Goal: Feedback & Contribution: Submit feedback/report problem

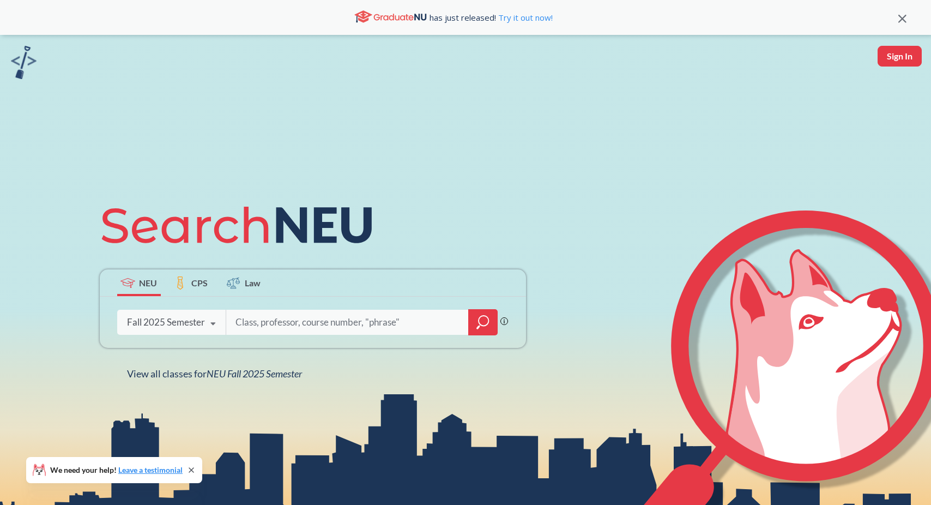
click at [26, 64] on img at bounding box center [24, 62] width 26 height 33
click at [183, 324] on div "Fall 2025 Semester" at bounding box center [166, 322] width 78 height 12
click at [289, 396] on div "NEU CPS Law Phrase search guarantees the exact search appears in the results. E…" at bounding box center [465, 287] width 931 height 505
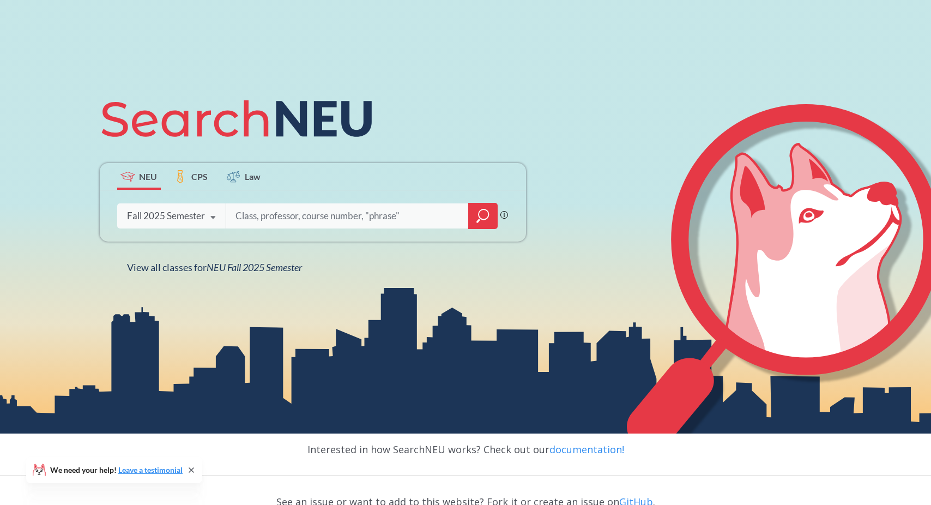
scroll to position [202, 0]
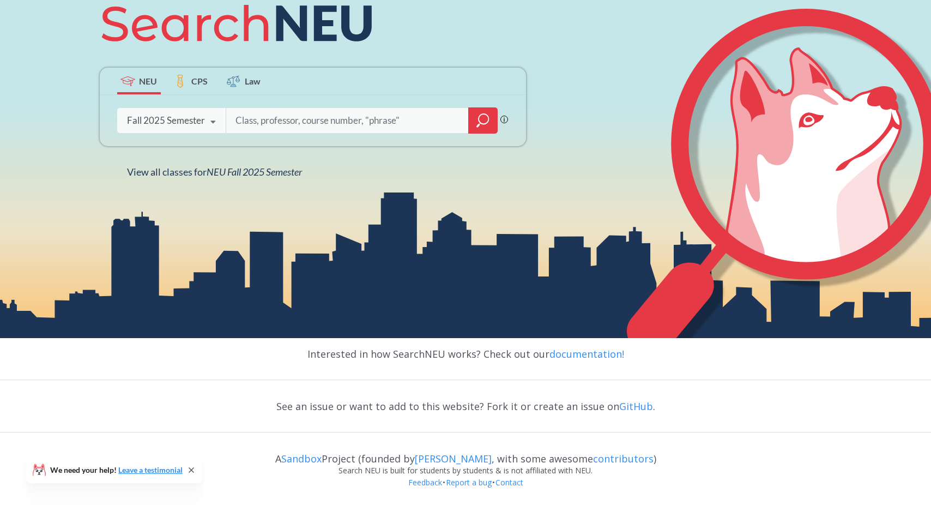
click at [193, 470] on icon at bounding box center [191, 470] width 9 height 9
click at [527, 405] on div "See an issue or want to add to this website? Fork it or create an issue on GitH…" at bounding box center [465, 406] width 931 height 32
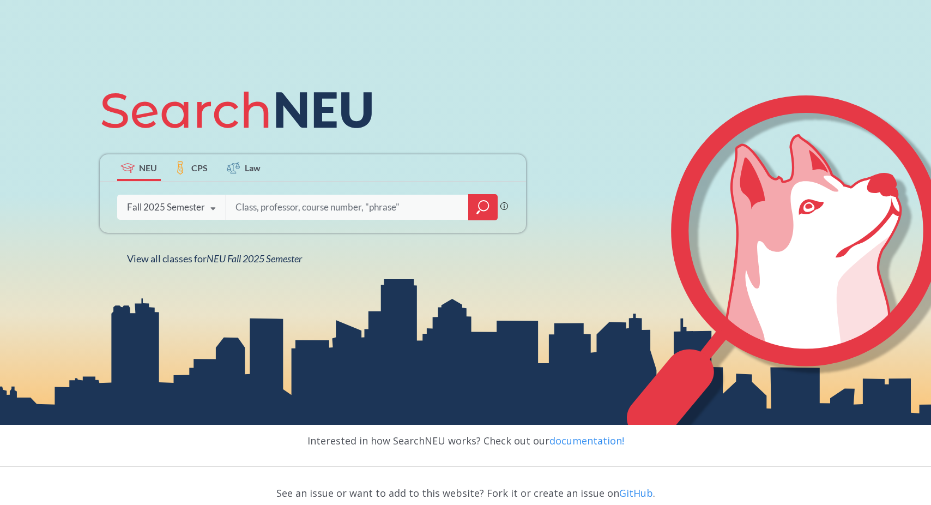
scroll to position [0, 0]
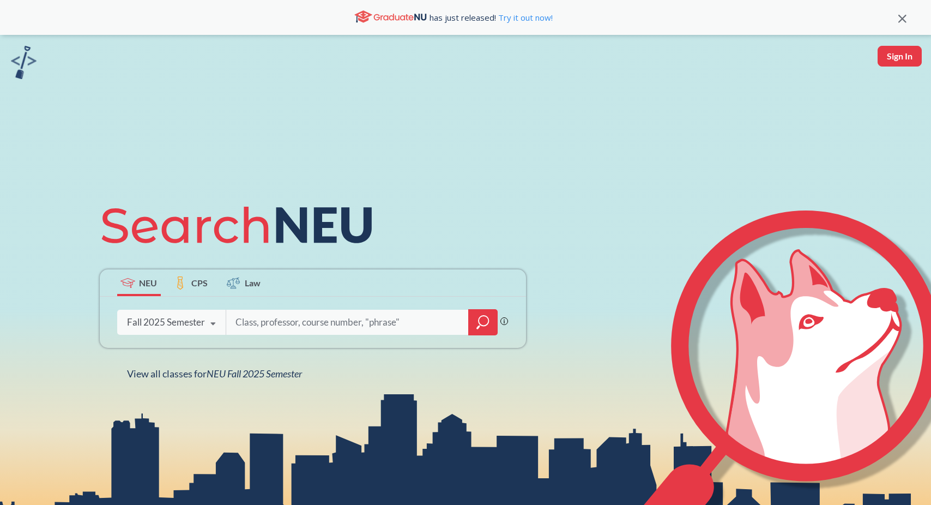
click at [200, 287] on span "CPS" at bounding box center [199, 282] width 16 height 13
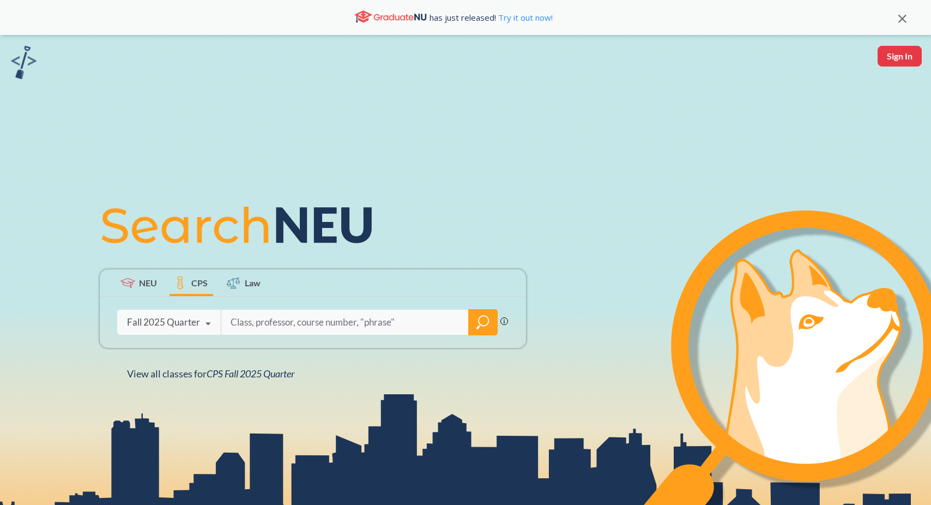
click at [125, 280] on icon at bounding box center [128, 283] width 15 height 10
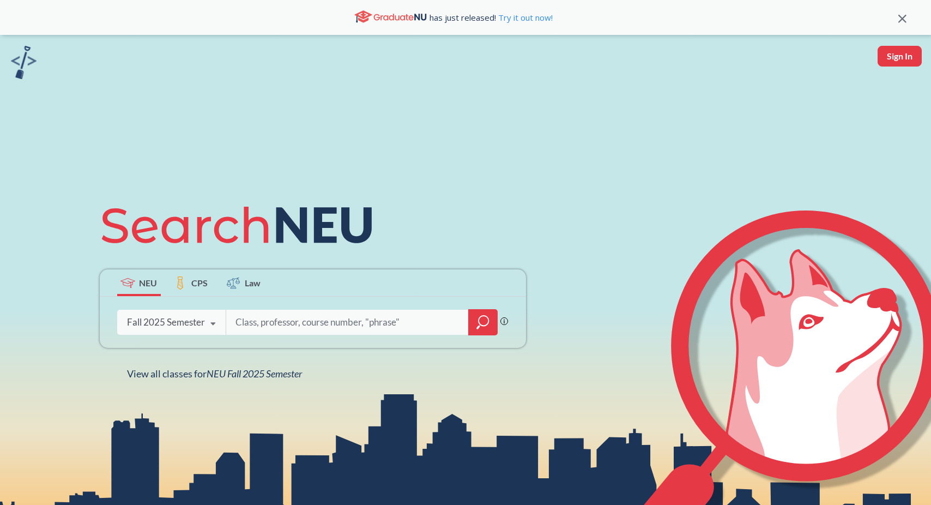
click at [212, 280] on label "CPS" at bounding box center [192, 282] width 44 height 27
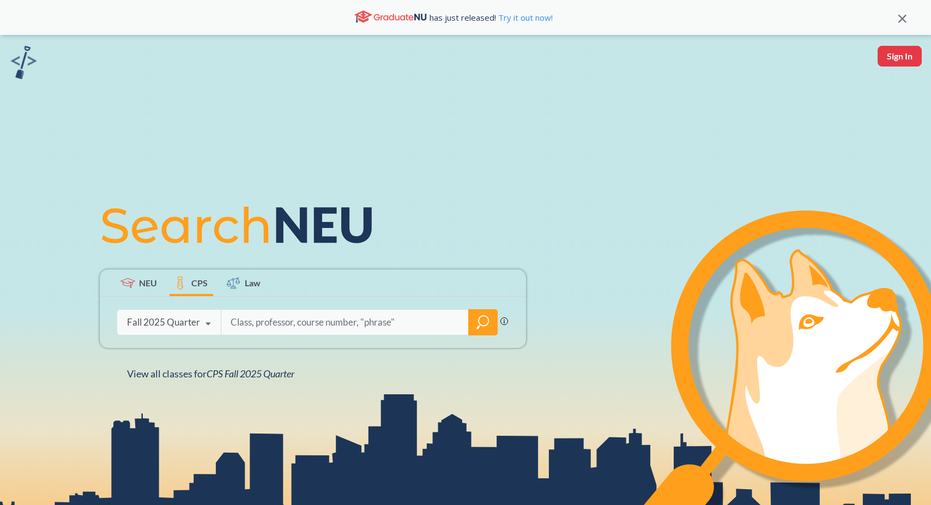
click at [253, 279] on span "Law" at bounding box center [253, 282] width 16 height 13
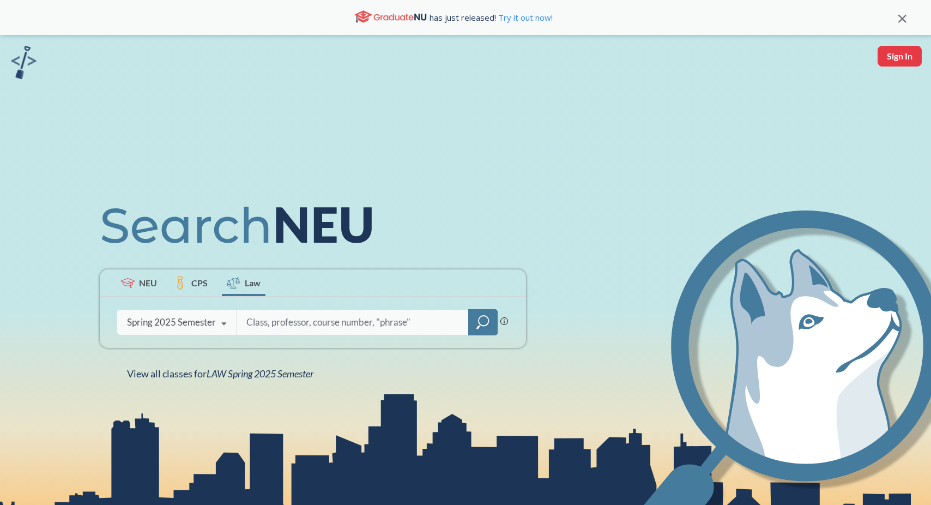
click at [190, 285] on label "CPS" at bounding box center [192, 282] width 44 height 27
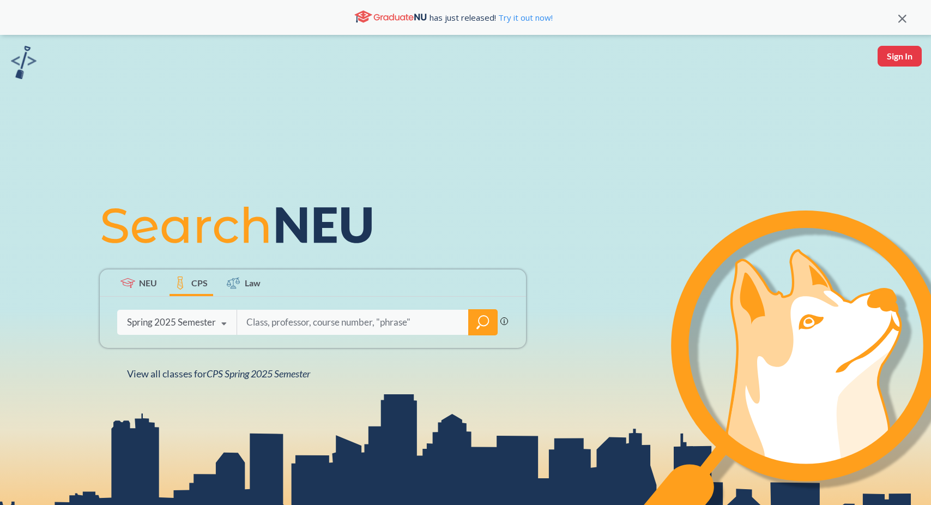
click at [145, 284] on span "NEU" at bounding box center [148, 282] width 18 height 13
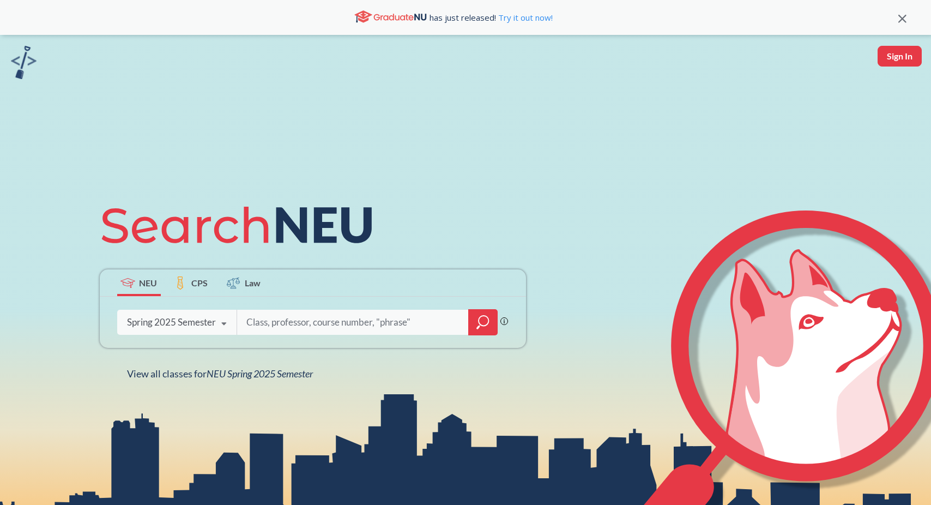
click at [907, 25] on div "has just released! Try it out now!" at bounding box center [465, 17] width 931 height 35
click at [901, 22] on div "has just released! Try it out now!" at bounding box center [465, 17] width 931 height 35
click at [900, 19] on icon at bounding box center [903, 19] width 8 height 8
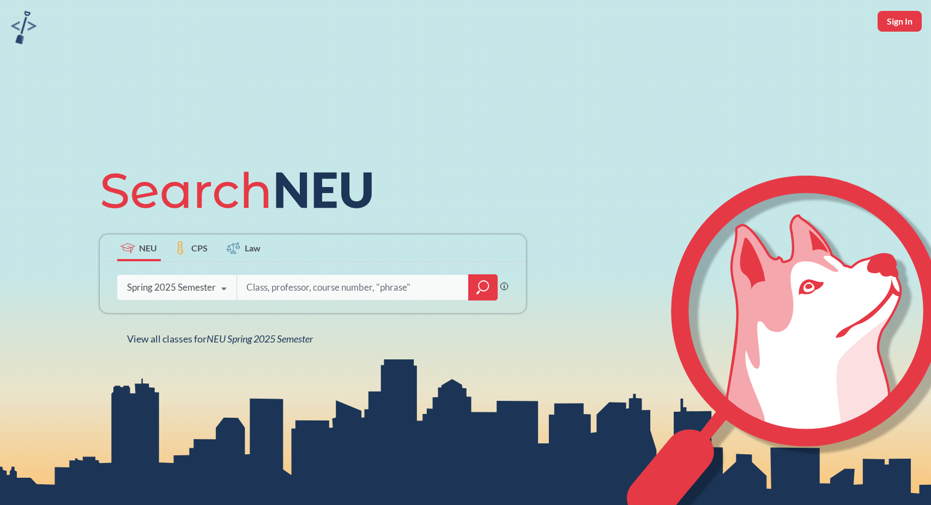
scroll to position [167, 0]
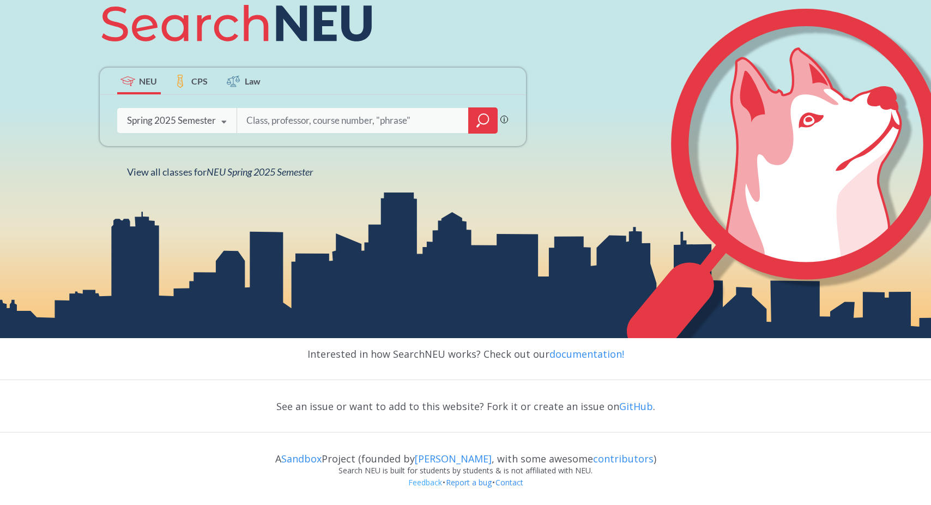
click at [431, 484] on link "Feedback" at bounding box center [425, 482] width 35 height 10
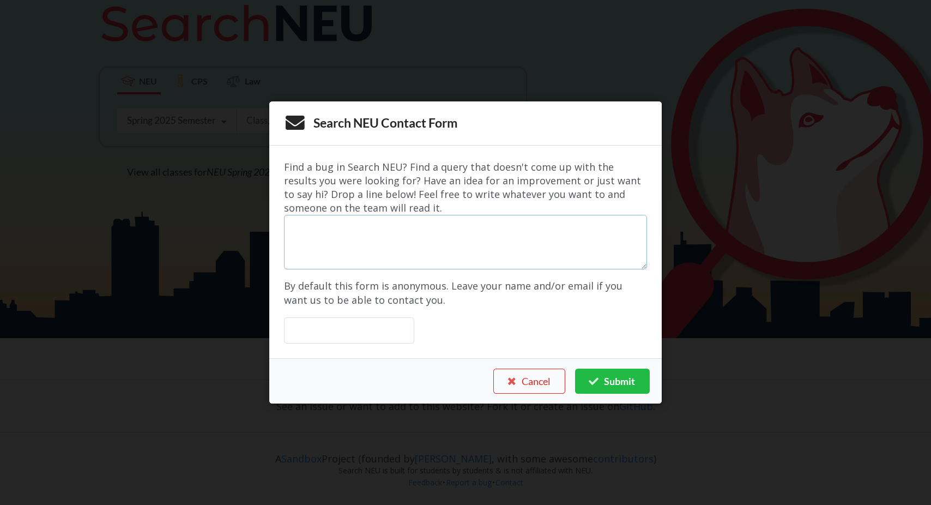
click at [443, 233] on textarea at bounding box center [465, 242] width 363 height 55
type textarea "test feedback"
click at [352, 321] on input "text" at bounding box center [349, 330] width 130 height 26
type input "aaron zhou"
click at [626, 389] on button "Submit" at bounding box center [612, 381] width 74 height 25
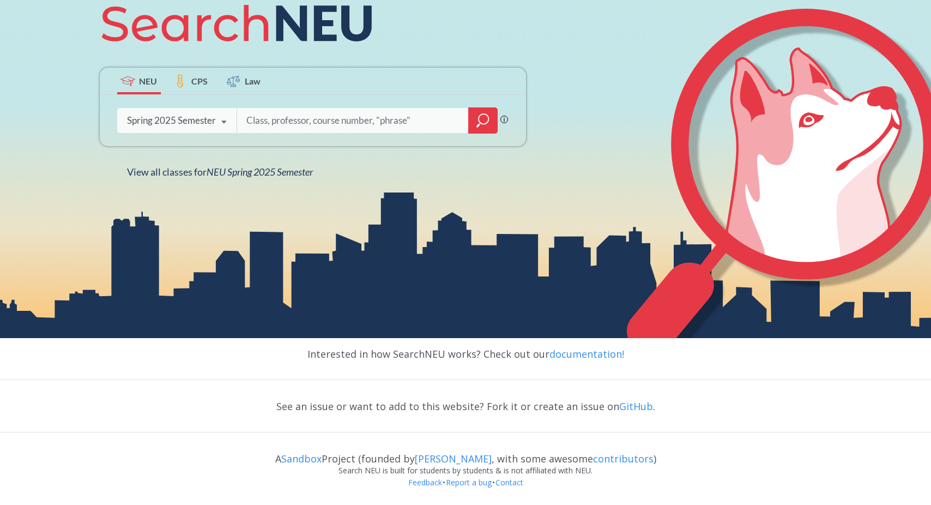
scroll to position [113, 0]
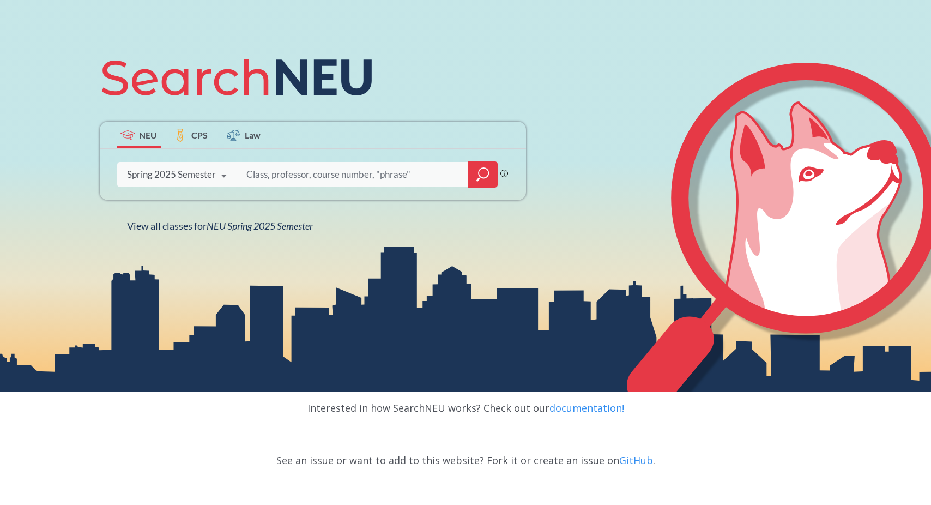
click at [450, 291] on div "NEU CPS Law Phrase search guarantees the exact search appears in the results. E…" at bounding box center [465, 139] width 931 height 505
click at [417, 190] on div "Phrase search guarantees the exact search appears in the results. Ex. If you wa…" at bounding box center [313, 174] width 426 height 51
click at [422, 238] on div "NEU CPS Law Phrase search guarantees the exact search appears in the results. E…" at bounding box center [465, 139] width 931 height 505
click at [480, 232] on div "NEU CPS Law Phrase search guarantees the exact search appears in the results. E…" at bounding box center [465, 139] width 931 height 505
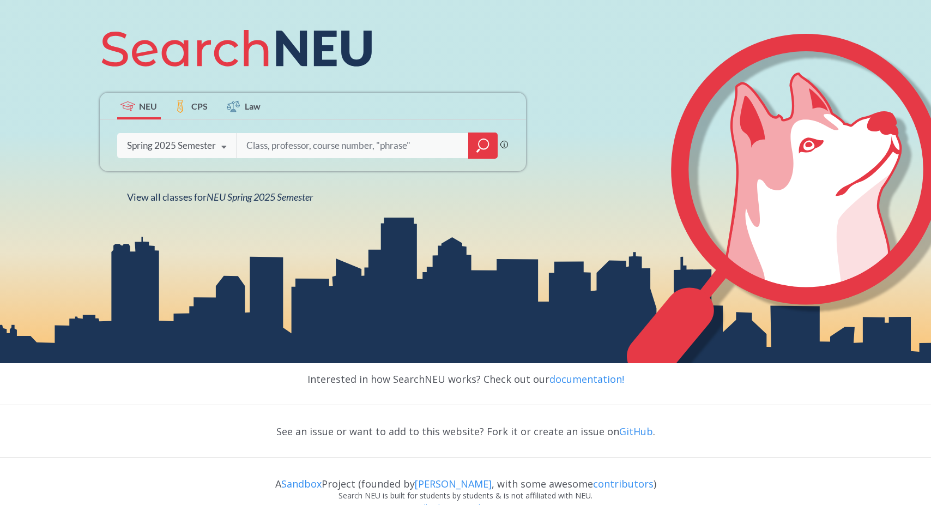
scroll to position [167, 0]
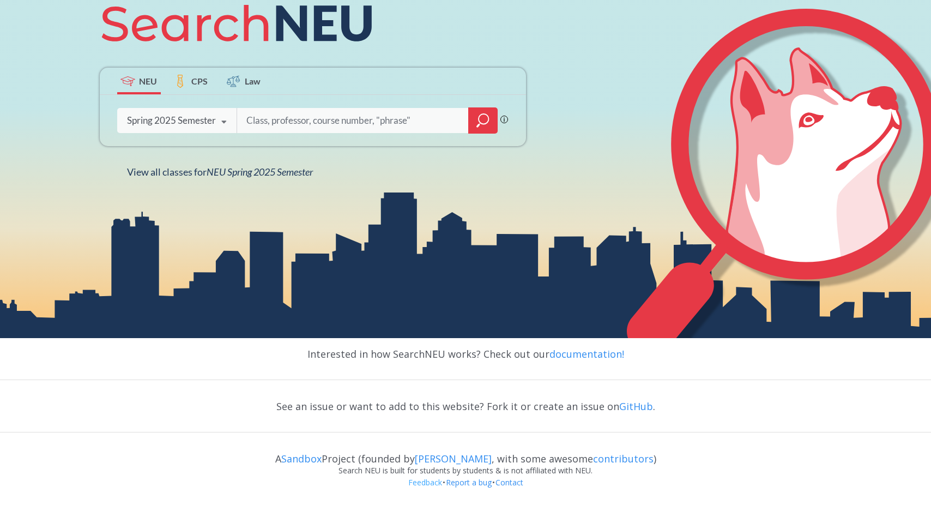
click at [428, 481] on link "Feedback" at bounding box center [425, 482] width 35 height 10
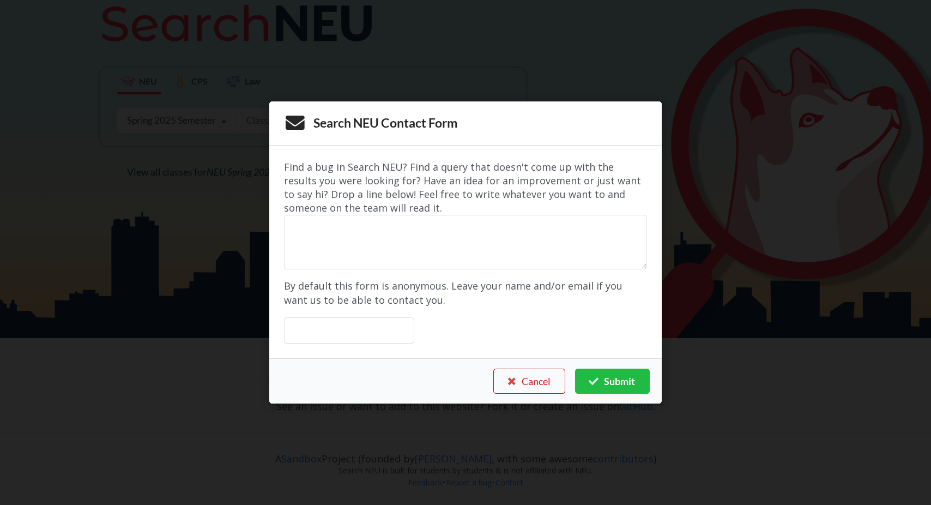
click at [542, 382] on button "Cancel" at bounding box center [530, 381] width 72 height 25
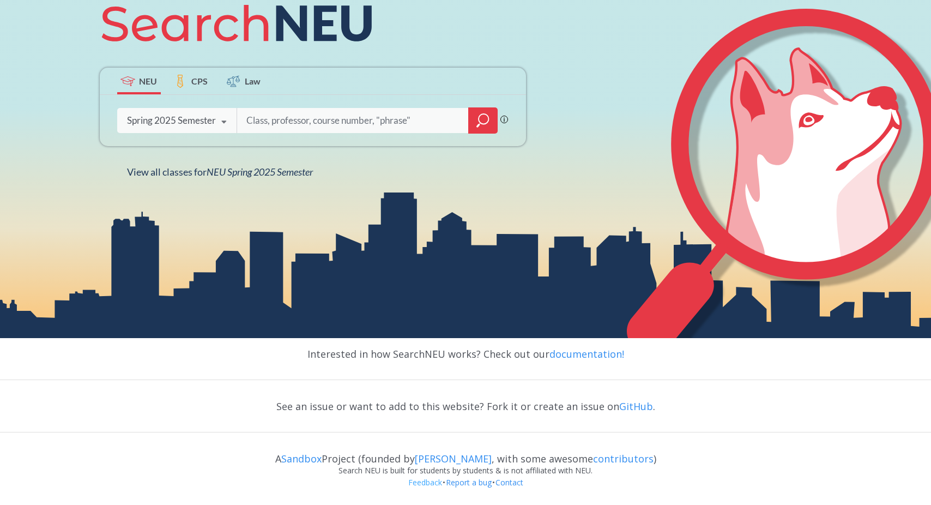
click at [422, 482] on link "Feedback" at bounding box center [425, 482] width 35 height 10
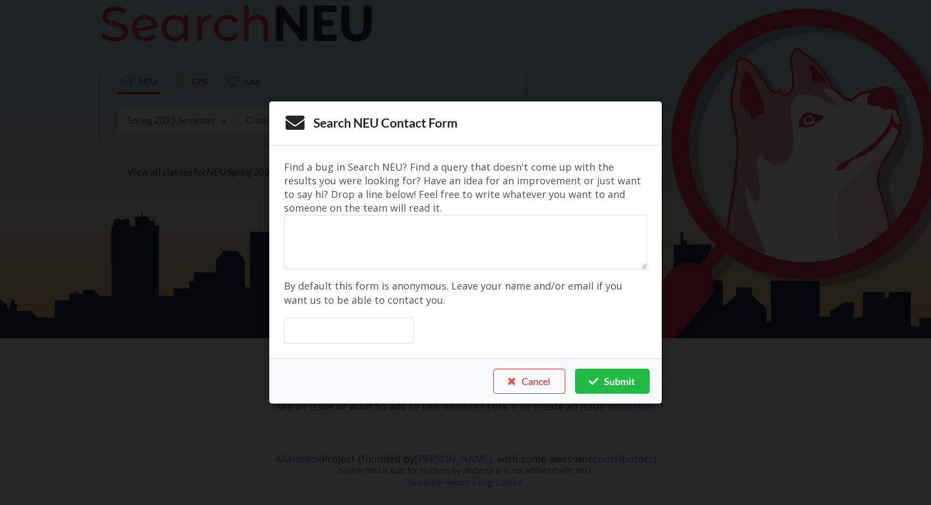
click at [713, 307] on div "Search NEU Contact Form Find a bug in Search NEU? Find a query that doesn't com…" at bounding box center [465, 252] width 931 height 505
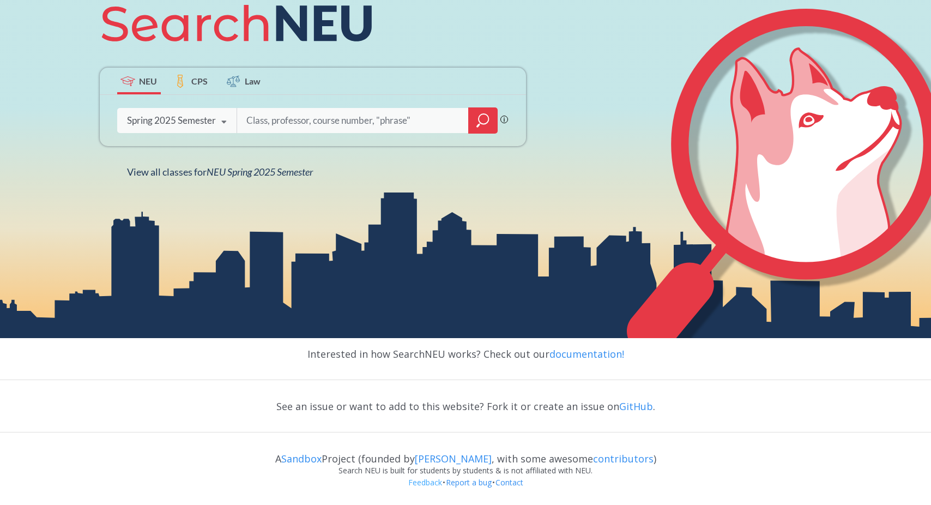
click at [413, 480] on link "Feedback" at bounding box center [425, 482] width 35 height 10
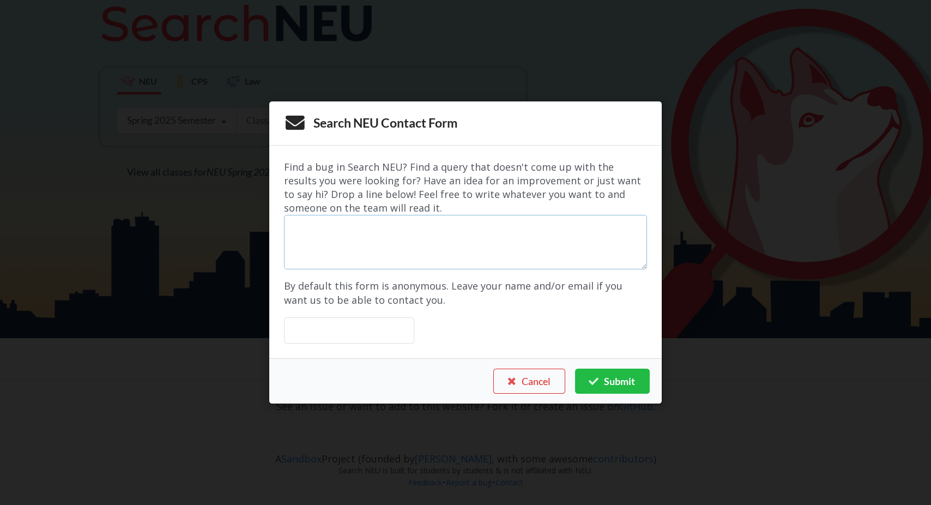
click at [441, 229] on textarea at bounding box center [465, 242] width 363 height 55
click at [364, 335] on input "text" at bounding box center [349, 330] width 130 height 26
click at [430, 240] on textarea at bounding box center [465, 242] width 363 height 55
click at [367, 339] on input "text" at bounding box center [349, 330] width 130 height 26
click at [394, 264] on textarea at bounding box center [465, 242] width 363 height 55
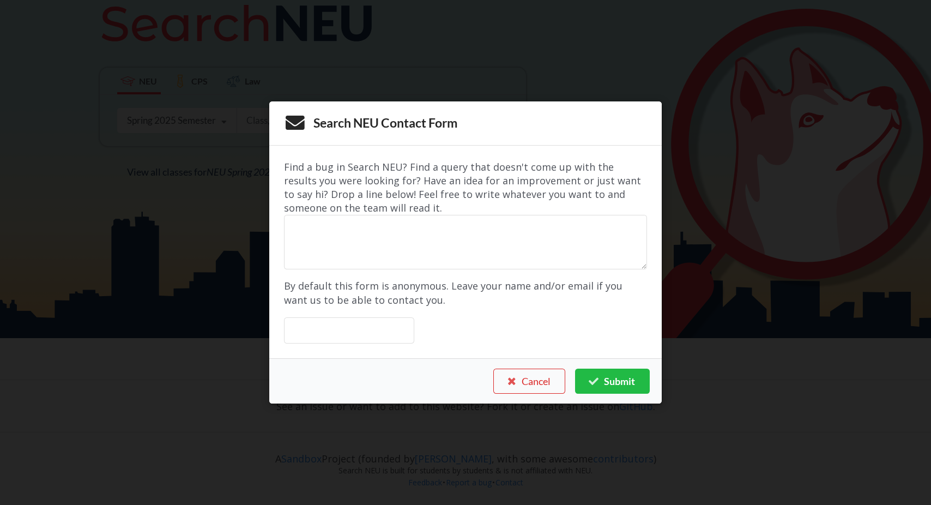
click at [498, 315] on form "Find a bug in Search NEU? Find a query that doesn't come up with the results yo…" at bounding box center [465, 251] width 363 height 183
click at [517, 141] on div "Search NEU Contact Form" at bounding box center [465, 123] width 393 height 44
click at [676, 211] on div "Search NEU Contact Form Find a bug in Search NEU? Find a query that doesn't com…" at bounding box center [465, 252] width 931 height 505
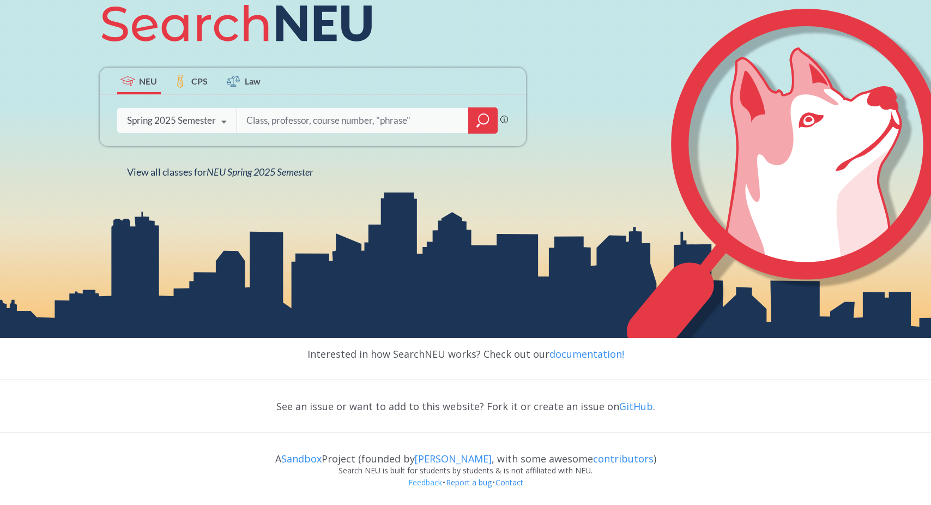
click at [424, 484] on link "Feedback" at bounding box center [425, 482] width 35 height 10
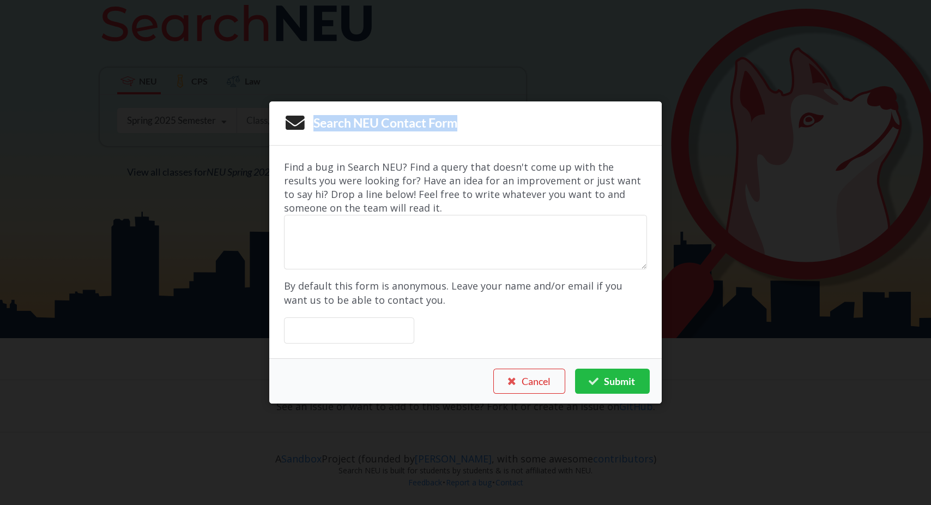
drag, startPoint x: 315, startPoint y: 125, endPoint x: 480, endPoint y: 123, distance: 165.2
click at [480, 125] on div "Search NEU Contact Form" at bounding box center [465, 123] width 393 height 44
click at [376, 190] on div "Find a bug in Search NEU? Find a query that doesn't come up with the results yo…" at bounding box center [465, 187] width 363 height 55
click at [239, 219] on div "Search NEU Contact Form Find a bug in Search NEU? Find a query that doesn't com…" at bounding box center [465, 252] width 931 height 505
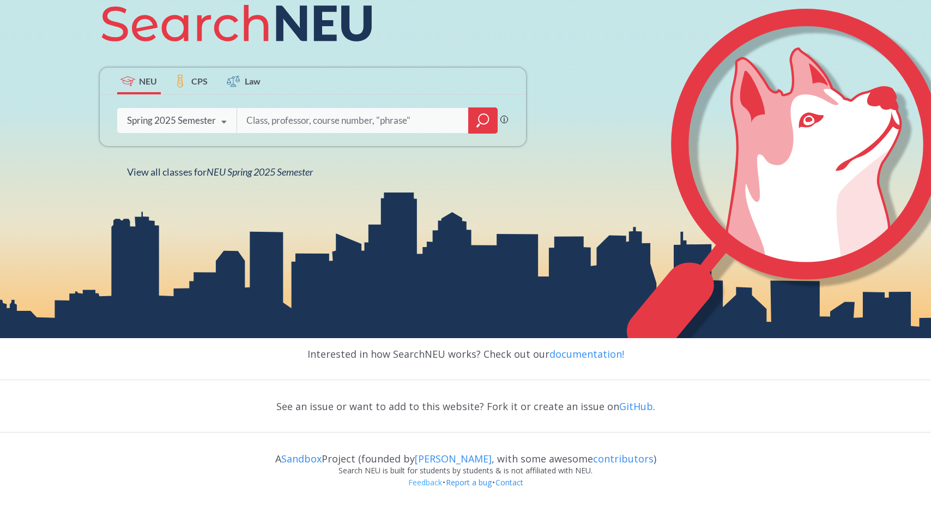
click at [414, 485] on link "Feedback" at bounding box center [425, 482] width 35 height 10
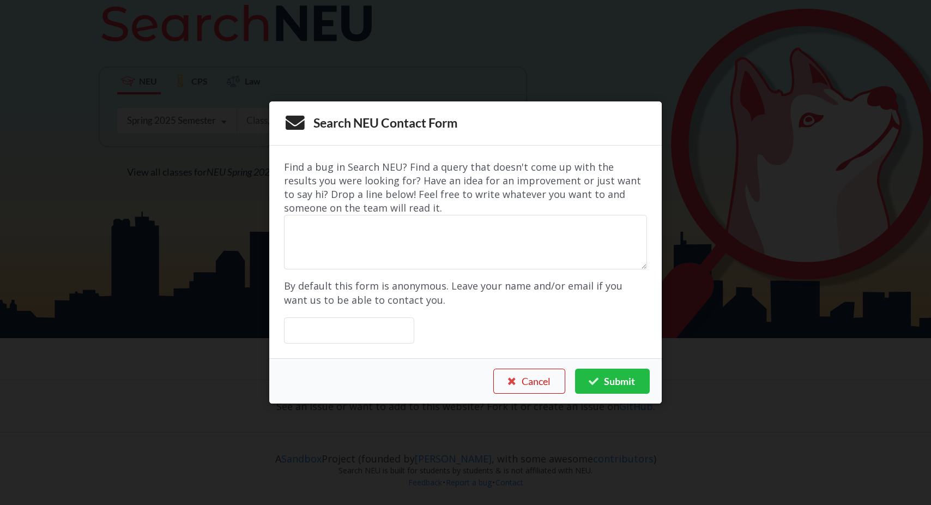
click at [522, 379] on button "Cancel" at bounding box center [530, 381] width 72 height 25
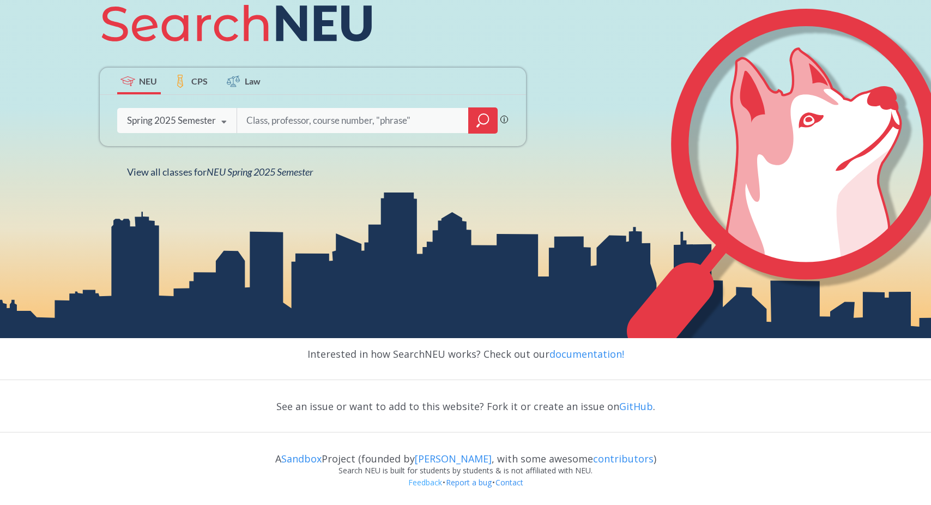
click at [421, 485] on link "Feedback" at bounding box center [425, 482] width 35 height 10
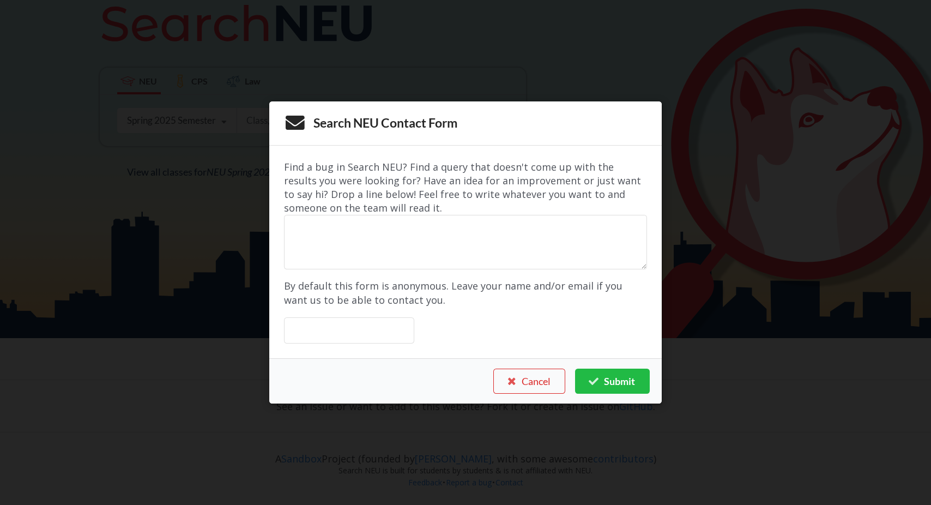
click at [682, 270] on div "Search NEU Contact Form Find a bug in Search NEU? Find a query that doesn't com…" at bounding box center [465, 252] width 931 height 505
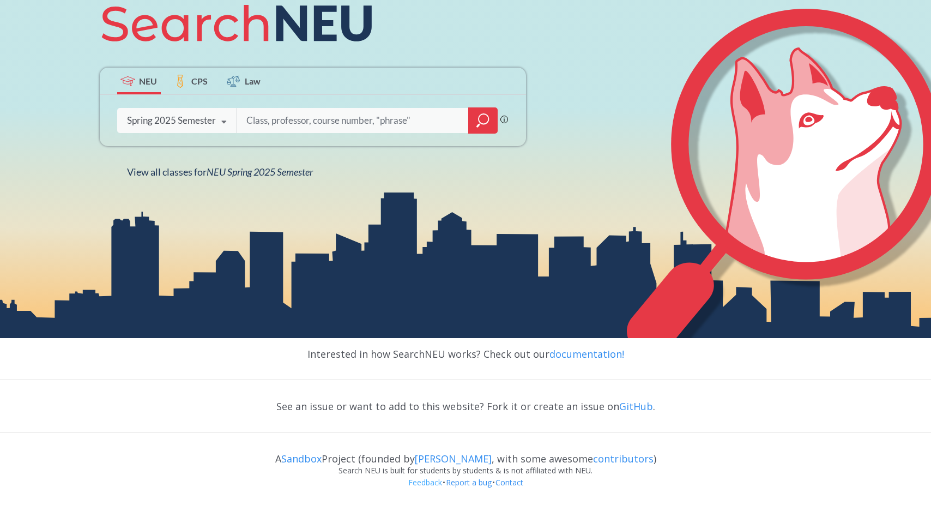
click at [421, 479] on link "Feedback" at bounding box center [425, 482] width 35 height 10
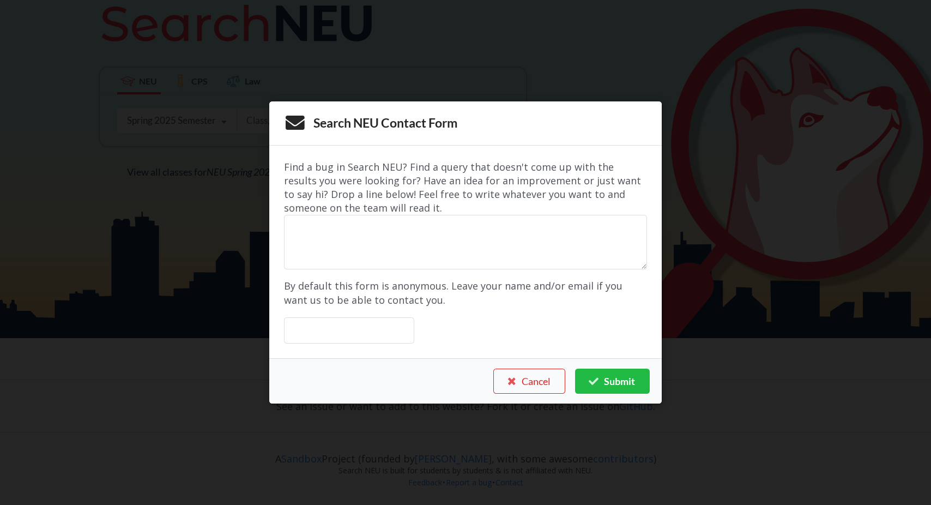
click at [695, 304] on div "Search NEU Contact Form Find a bug in Search NEU? Find a query that doesn't com…" at bounding box center [465, 252] width 931 height 505
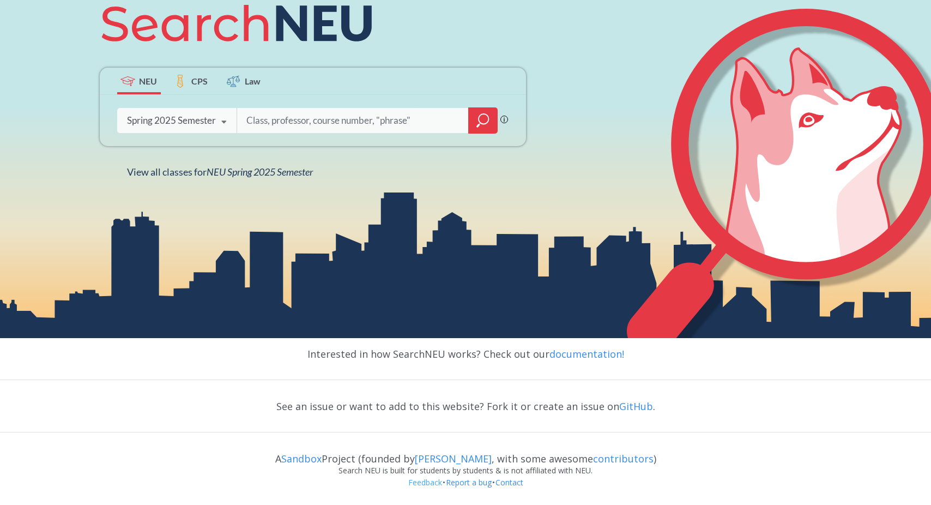
click at [426, 484] on link "Feedback" at bounding box center [425, 482] width 35 height 10
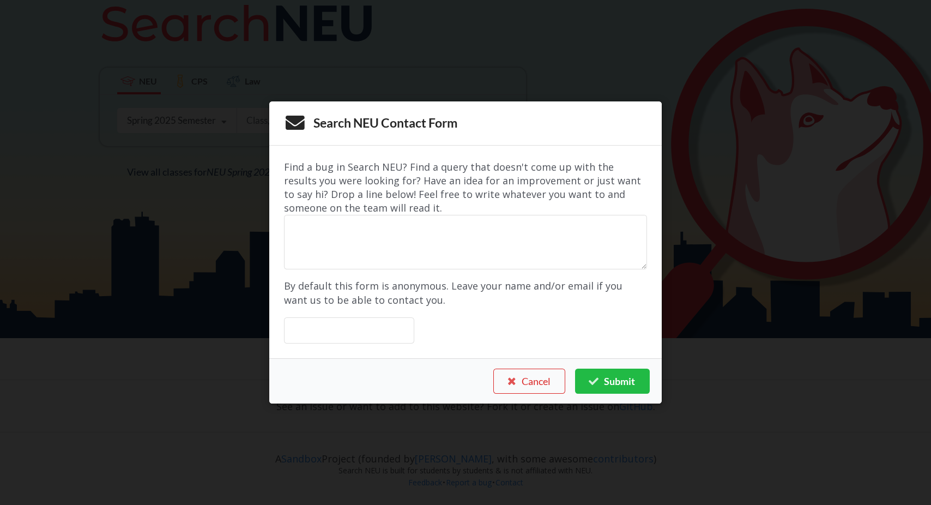
click at [740, 334] on div "Search NEU Contact Form Find a bug in Search NEU? Find a query that doesn't com…" at bounding box center [465, 252] width 931 height 505
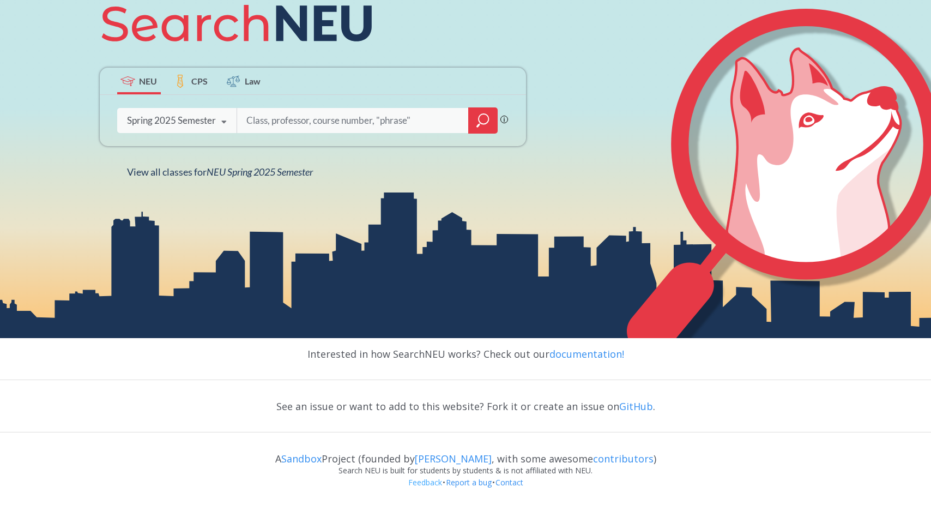
click at [414, 484] on link "Feedback" at bounding box center [425, 482] width 35 height 10
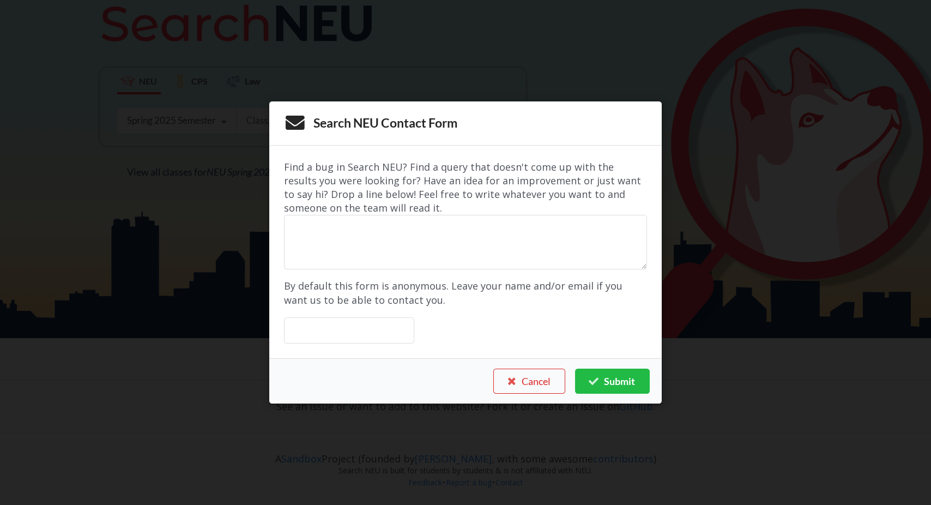
click at [731, 256] on div "Search NEU Contact Form Find a bug in Search NEU? Find a query that doesn't com…" at bounding box center [465, 252] width 931 height 505
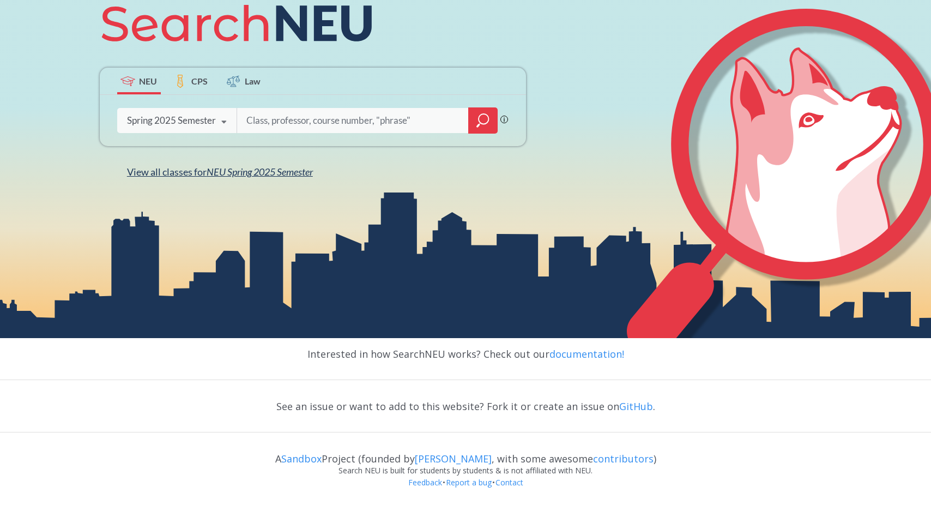
scroll to position [0, 0]
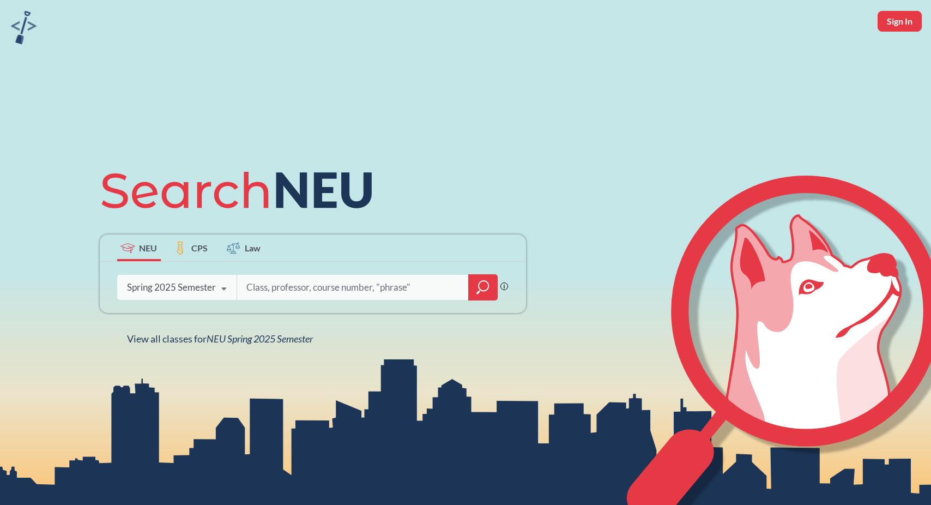
click at [595, 324] on div "NEU CPS Law Phrase search guarantees the exact search appears in the results. E…" at bounding box center [465, 252] width 931 height 505
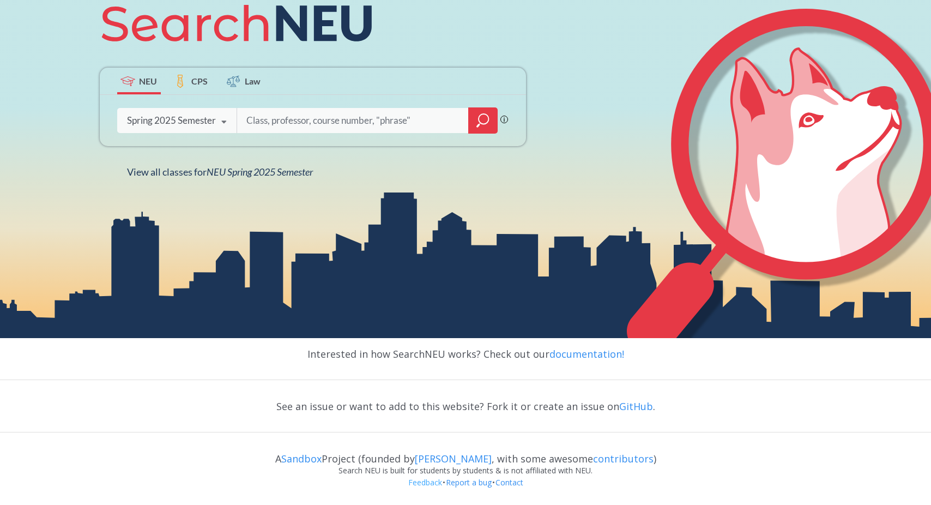
click at [427, 484] on link "Feedback" at bounding box center [425, 482] width 35 height 10
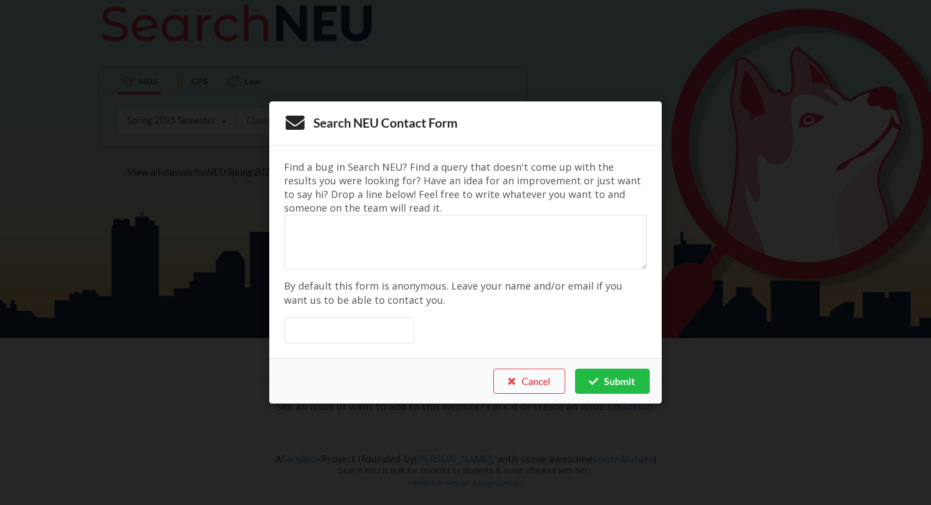
click at [183, 157] on div "Search NEU Contact Form Find a bug in Search NEU? Find a query that doesn't com…" at bounding box center [465, 252] width 931 height 505
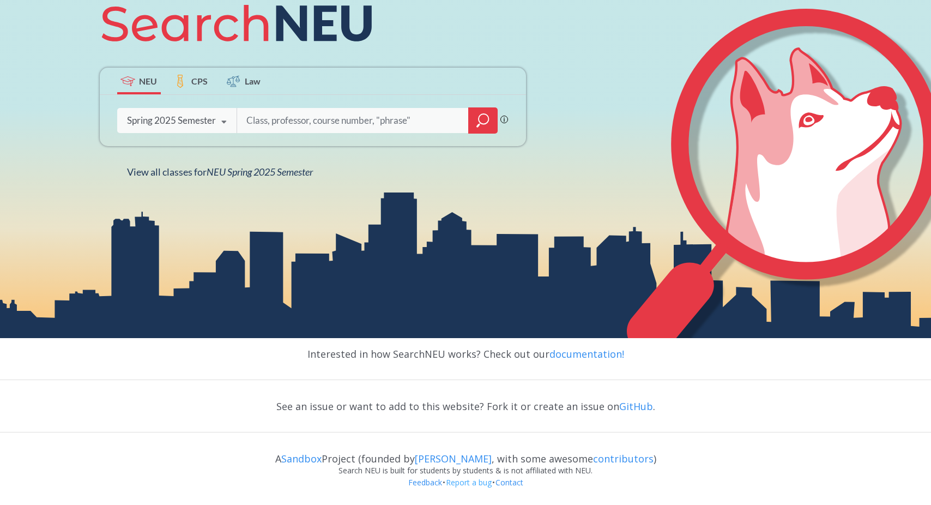
click at [470, 480] on link "Report a bug" at bounding box center [469, 482] width 47 height 10
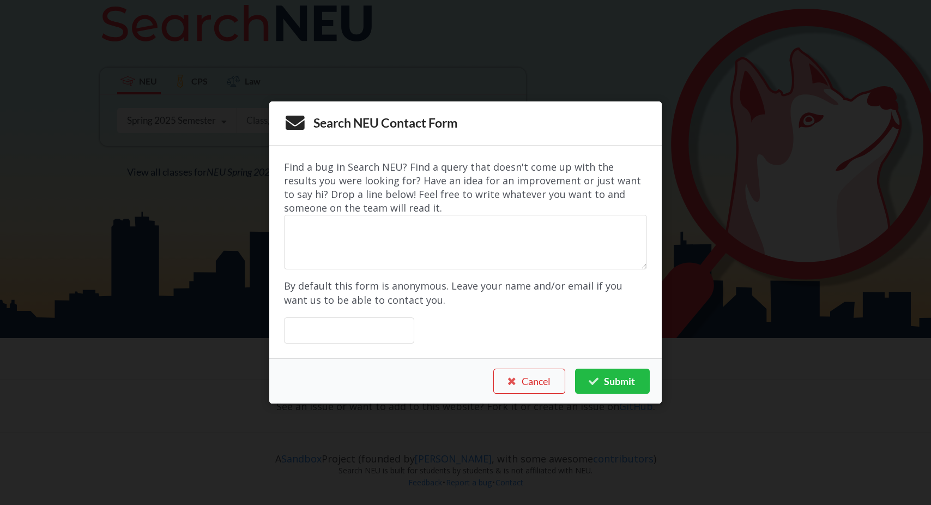
click at [158, 146] on div "Search NEU Contact Form Find a bug in Search NEU? Find a query that doesn't com…" at bounding box center [465, 252] width 931 height 505
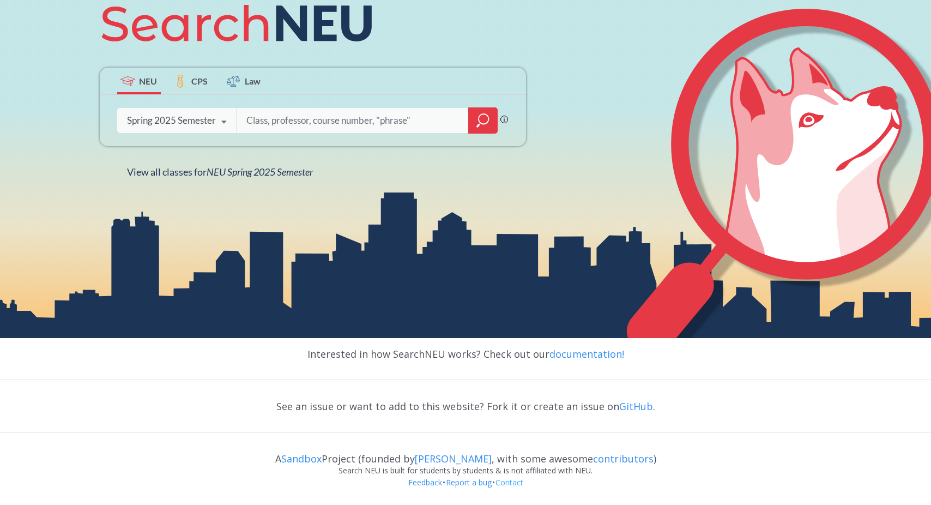
click at [522, 480] on link "Contact" at bounding box center [509, 482] width 29 height 10
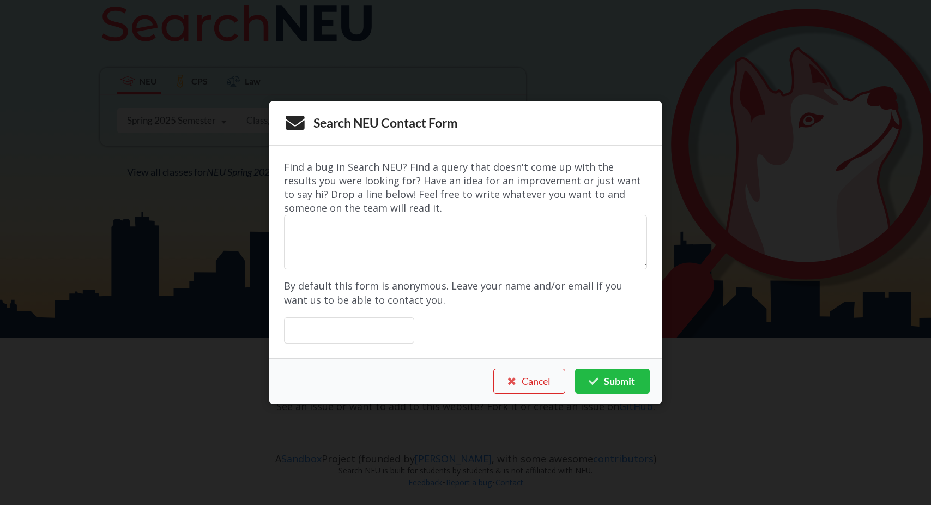
click at [164, 160] on div "Search NEU Contact Form Find a bug in Search NEU? Find a query that doesn't com…" at bounding box center [465, 252] width 931 height 505
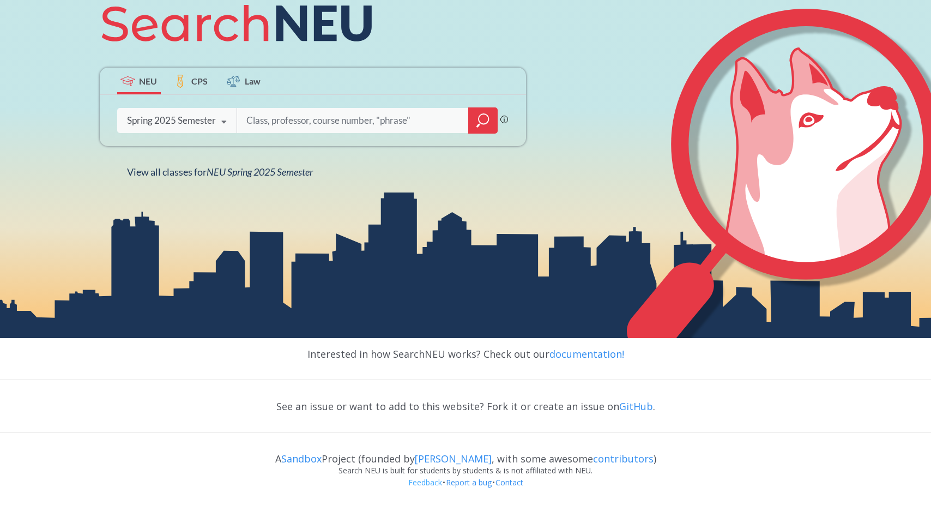
click at [422, 484] on link "Feedback" at bounding box center [425, 482] width 35 height 10
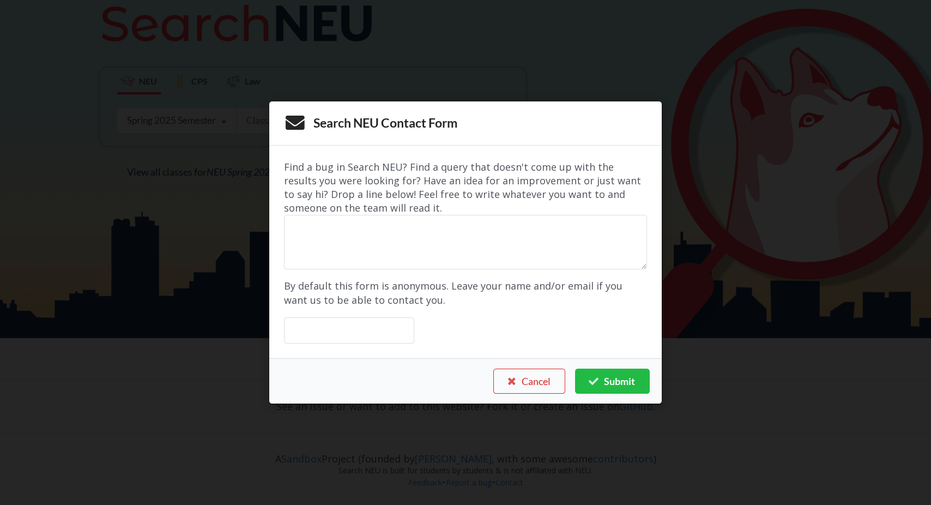
click at [190, 62] on div "Search NEU Contact Form Find a bug in Search NEU? Find a query that doesn't com…" at bounding box center [465, 252] width 931 height 505
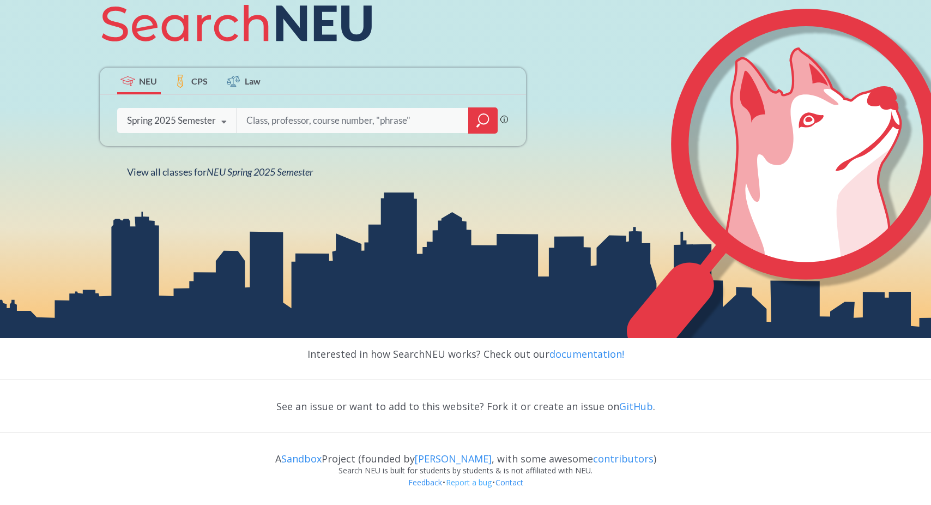
click at [476, 484] on link "Report a bug" at bounding box center [469, 482] width 47 height 10
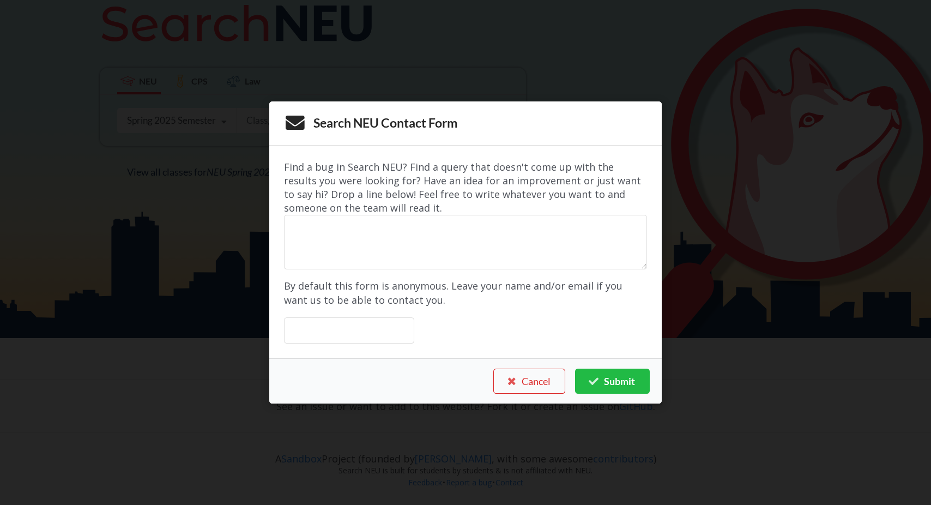
click at [204, 283] on div "Search NEU Contact Form Find a bug in Search NEU? Find a query that doesn't com…" at bounding box center [465, 252] width 931 height 505
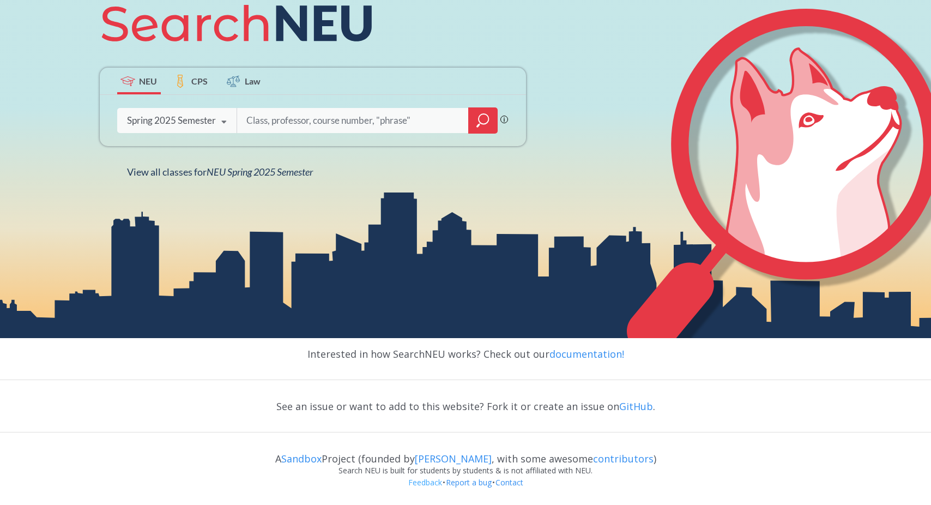
click at [434, 483] on link "Feedback" at bounding box center [425, 482] width 35 height 10
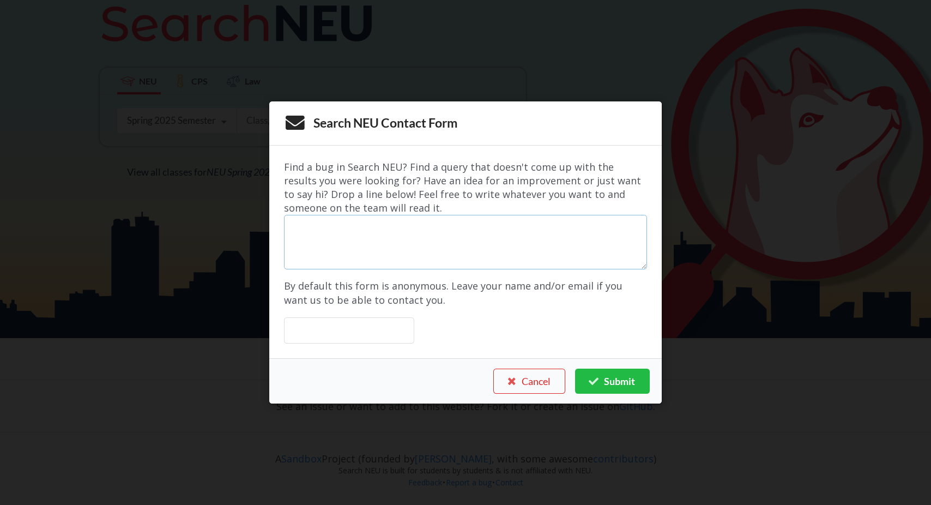
click at [502, 226] on textarea at bounding box center [465, 242] width 363 height 55
click at [494, 327] on form "Find a bug in Search NEU? Find a query that doesn't come up with the results yo…" at bounding box center [465, 251] width 363 height 183
click at [444, 239] on textarea at bounding box center [465, 242] width 363 height 55
click at [285, 332] on input "text" at bounding box center [349, 330] width 130 height 26
click at [370, 264] on textarea at bounding box center [465, 242] width 363 height 55
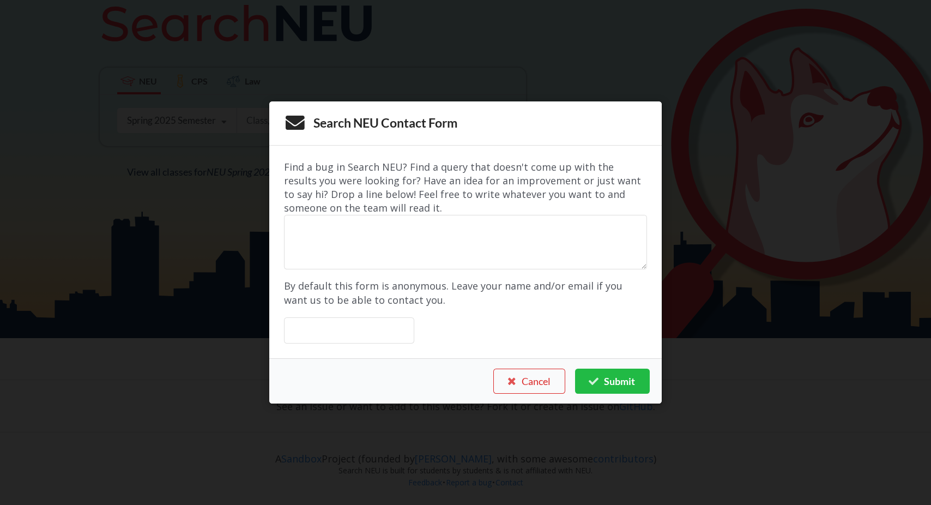
click at [821, 458] on div "Search NEU Contact Form Find a bug in Search NEU? Find a query that doesn't com…" at bounding box center [465, 252] width 931 height 505
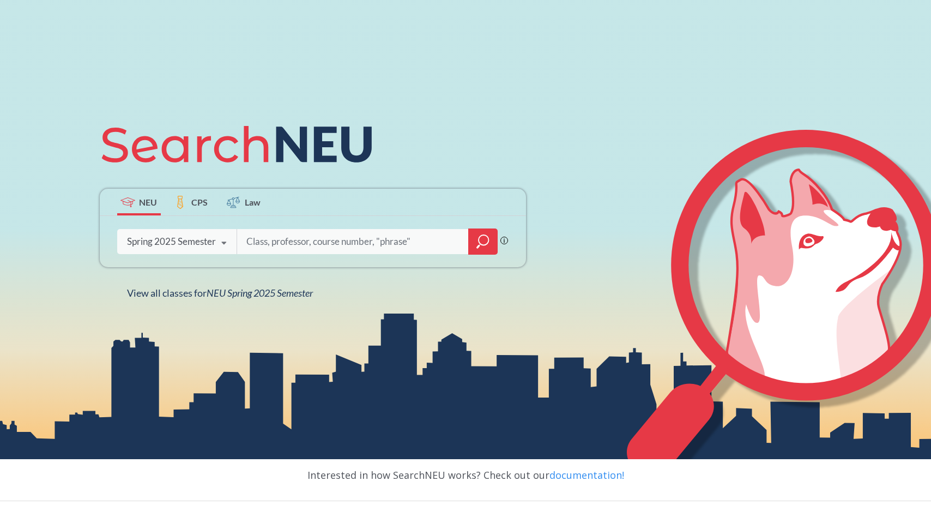
scroll to position [0, 0]
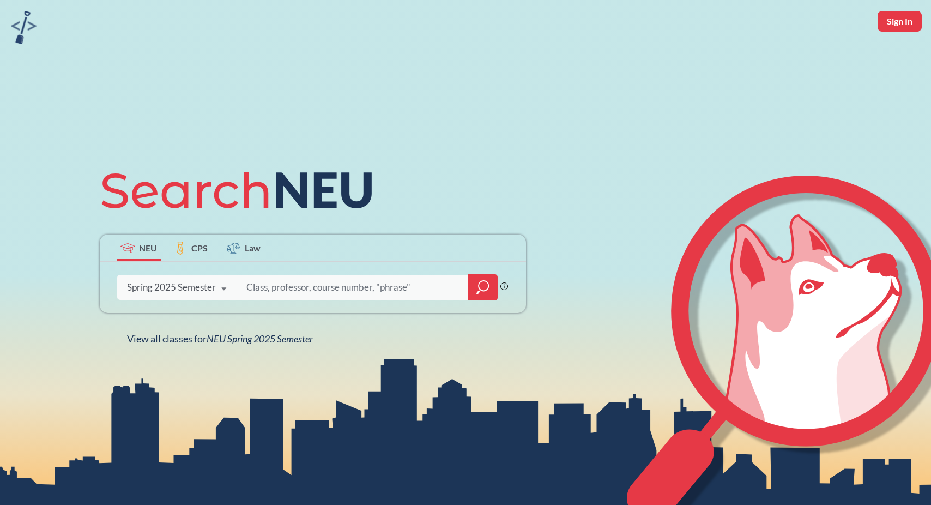
click at [553, 210] on div "NEU CPS Law Phrase search guarantees the exact search appears in the results. E…" at bounding box center [465, 252] width 931 height 505
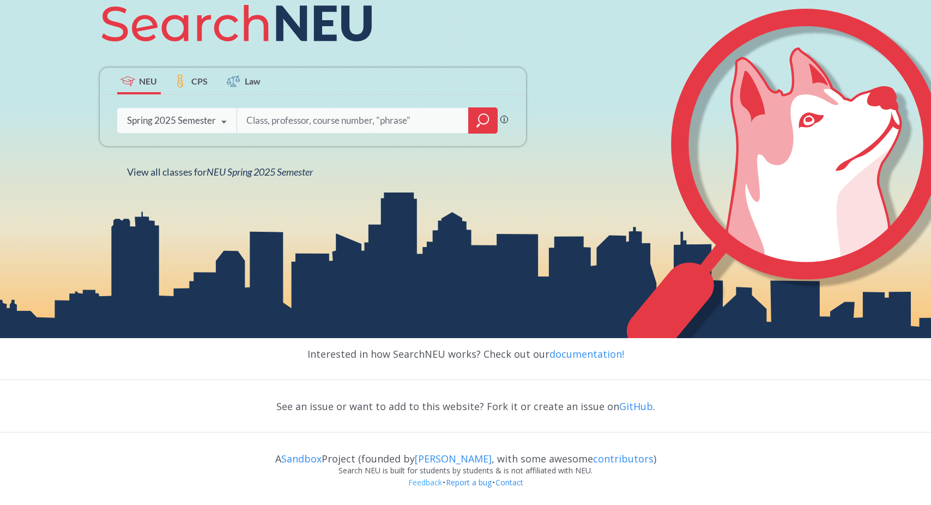
click at [426, 481] on link "Feedback" at bounding box center [425, 482] width 35 height 10
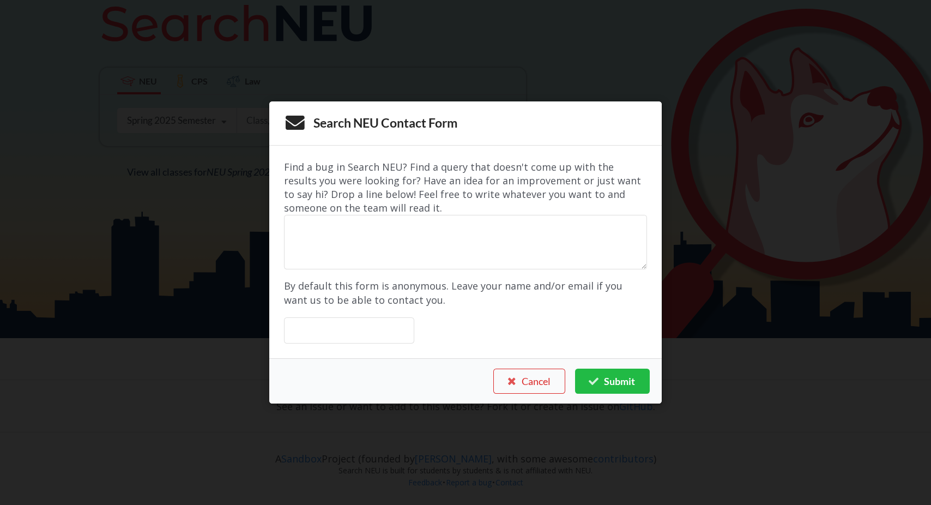
click at [753, 341] on div "Search NEU Contact Form Find a bug in Search NEU? Find a query that doesn't com…" at bounding box center [465, 252] width 931 height 505
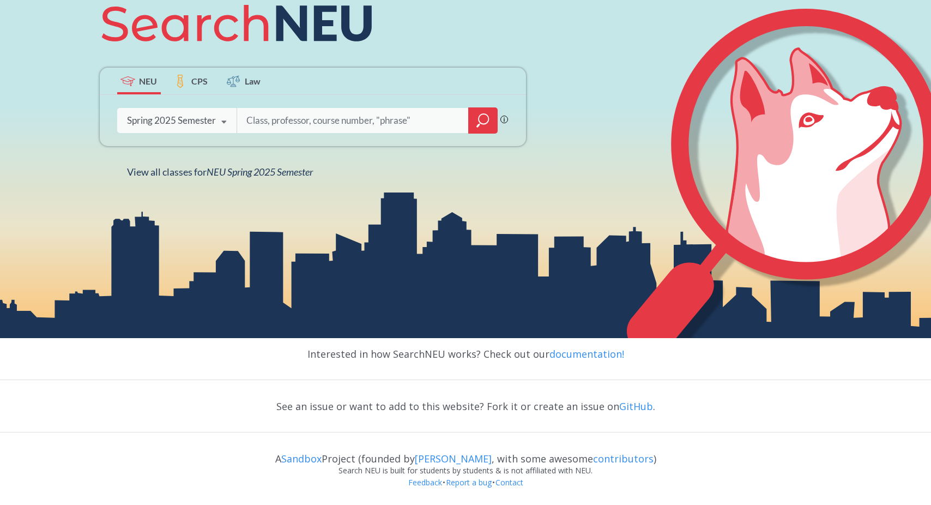
click at [424, 244] on div "NEU CPS Law Phrase search guarantees the exact search appears in the results. E…" at bounding box center [465, 85] width 931 height 505
